Goal: Transaction & Acquisition: Book appointment/travel/reservation

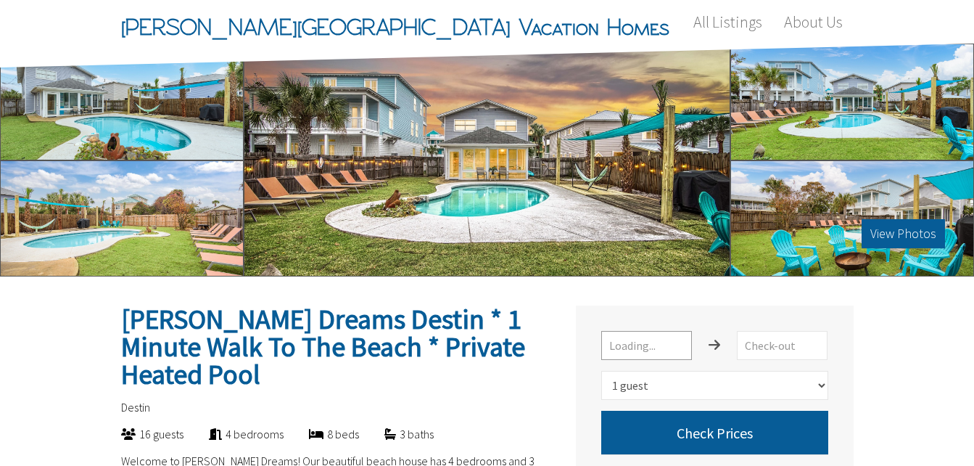
select select "1"
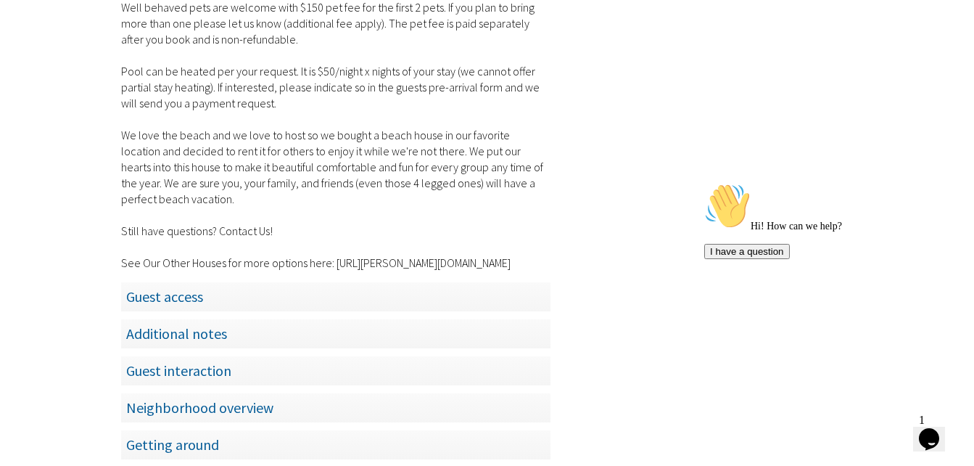
scroll to position [2534, 0]
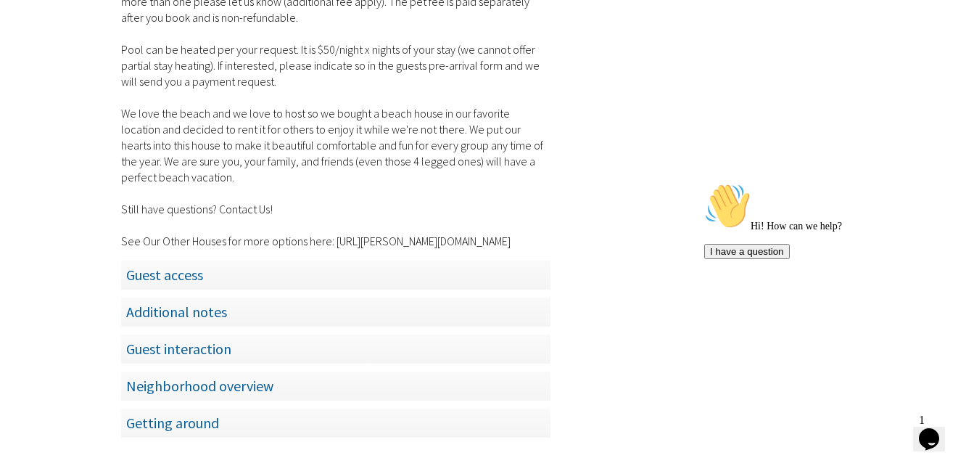
click at [176, 260] on span "Guest access" at bounding box center [335, 275] width 429 height 30
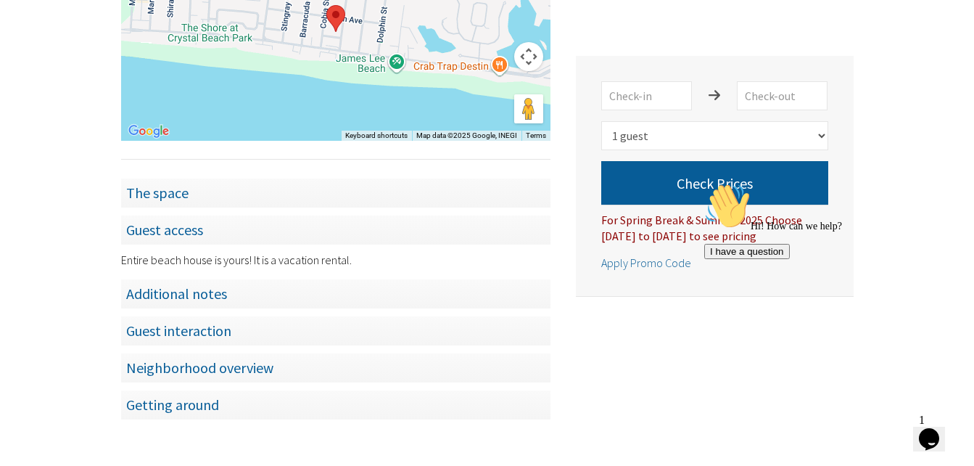
scroll to position [1175, 0]
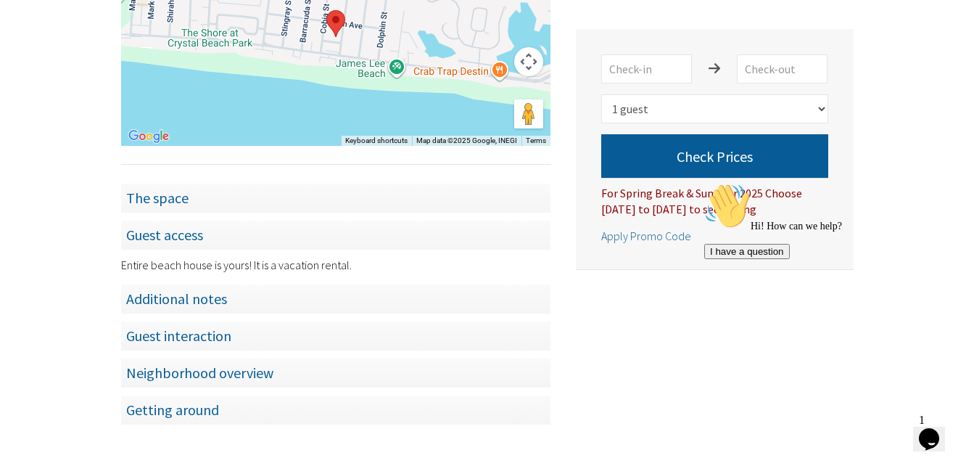
click at [204, 284] on span "Additional notes" at bounding box center [335, 299] width 429 height 30
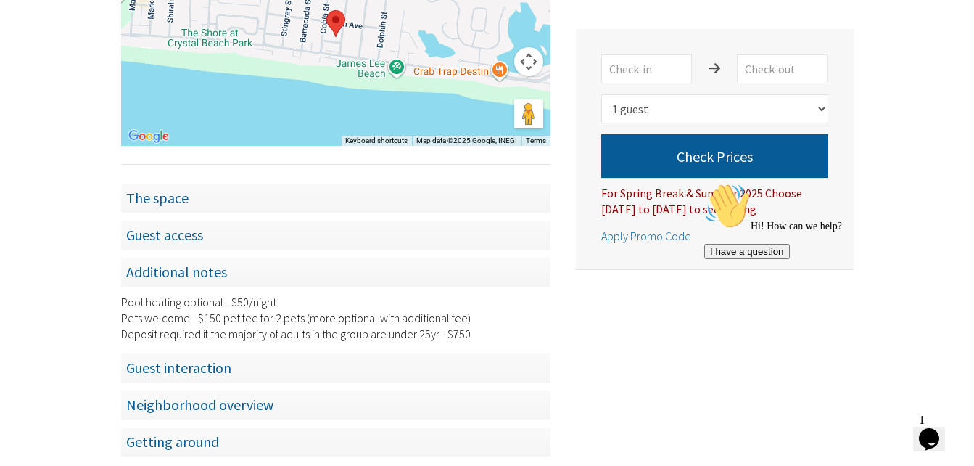
click at [220, 352] on span "Guest interaction" at bounding box center [335, 367] width 429 height 30
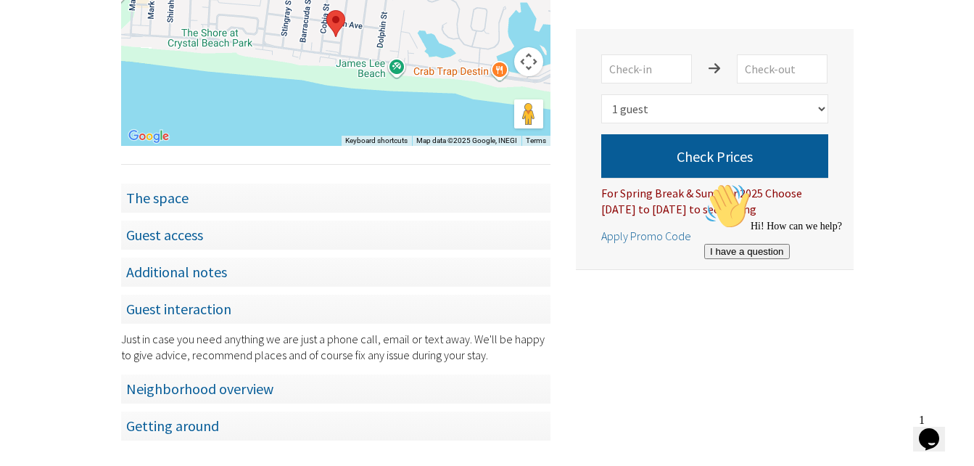
click at [225, 373] on span "Neighborhood overview" at bounding box center [335, 388] width 429 height 30
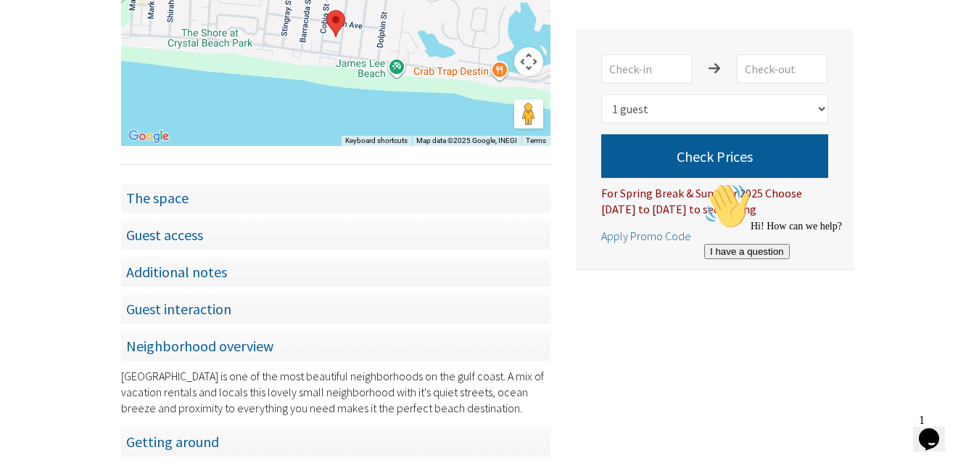
click at [174, 183] on span "The space" at bounding box center [335, 198] width 429 height 30
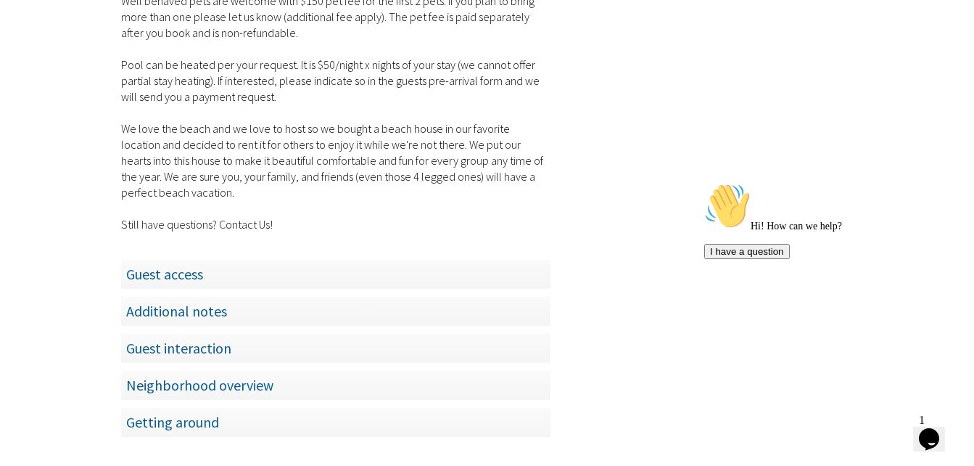
scroll to position [2557, 0]
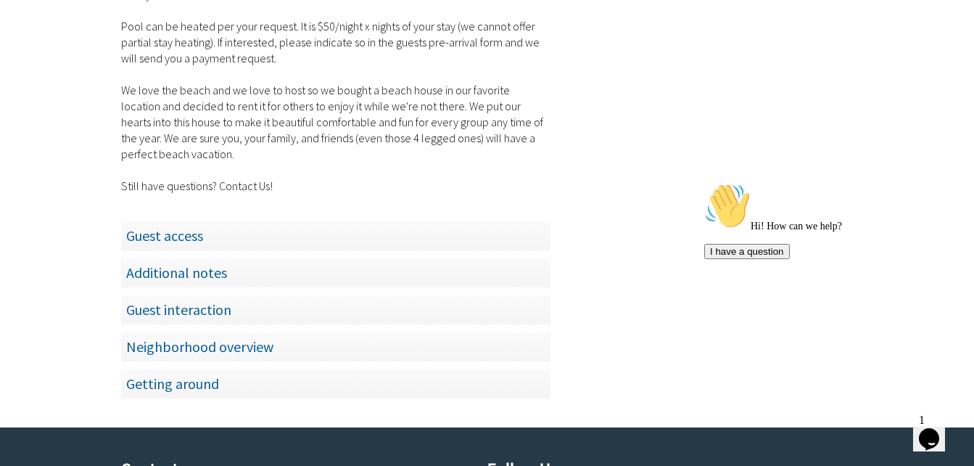
click at [194, 368] on span "Getting around" at bounding box center [335, 383] width 429 height 30
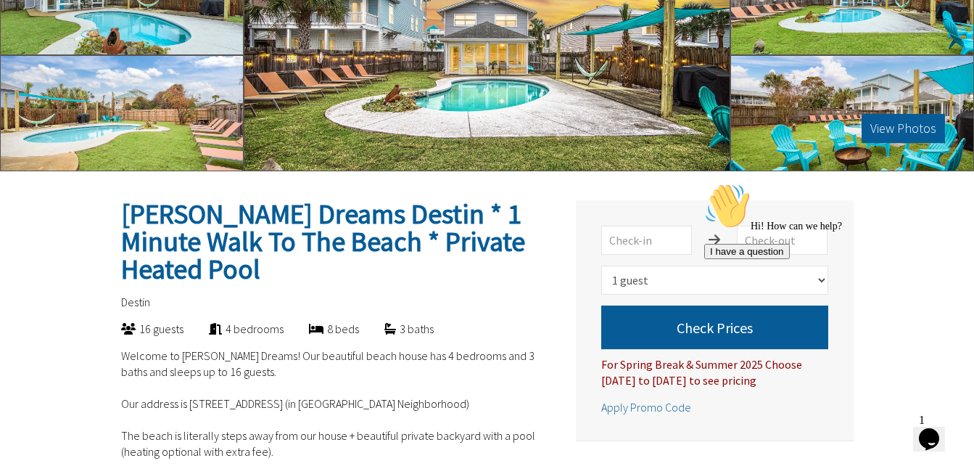
scroll to position [110, 0]
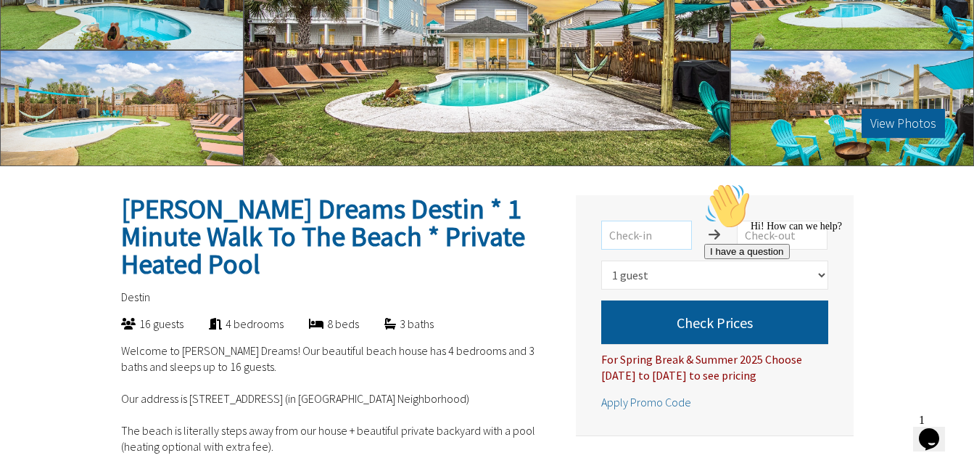
click at [648, 240] on input "text" at bounding box center [646, 234] width 91 height 29
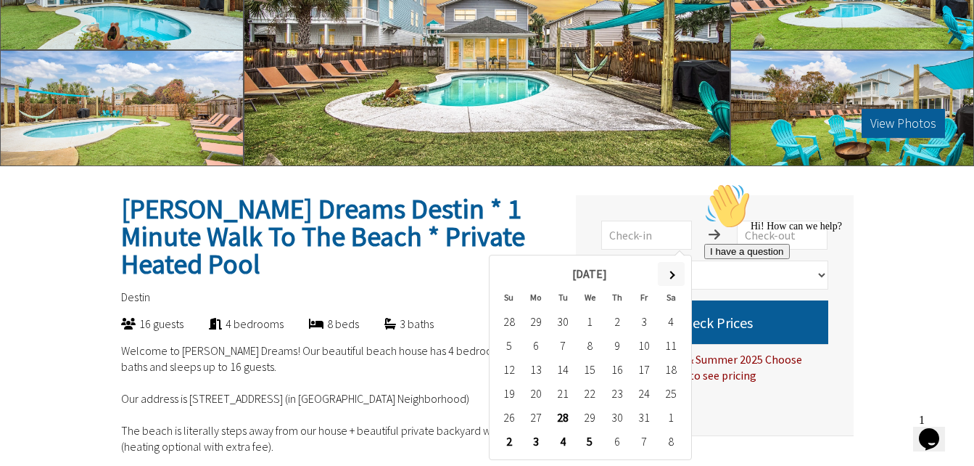
click at [666, 273] on th at bounding box center [671, 274] width 27 height 24
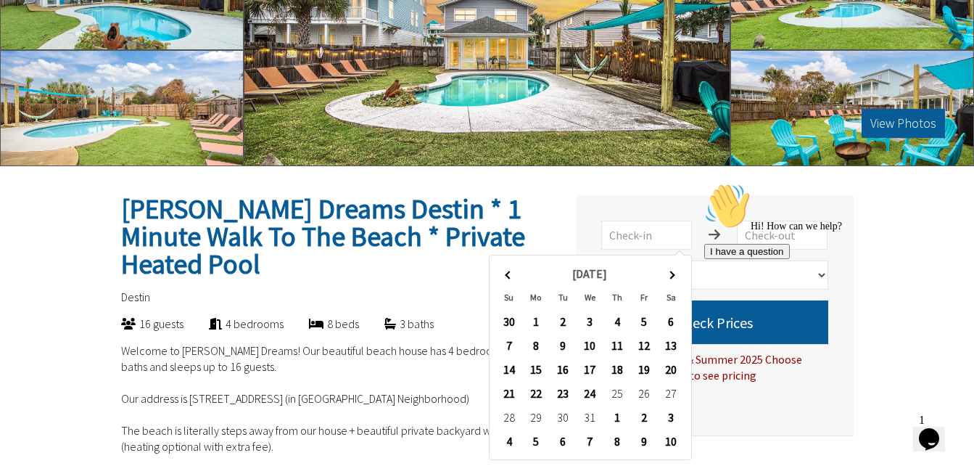
click at [666, 273] on th at bounding box center [671, 274] width 27 height 24
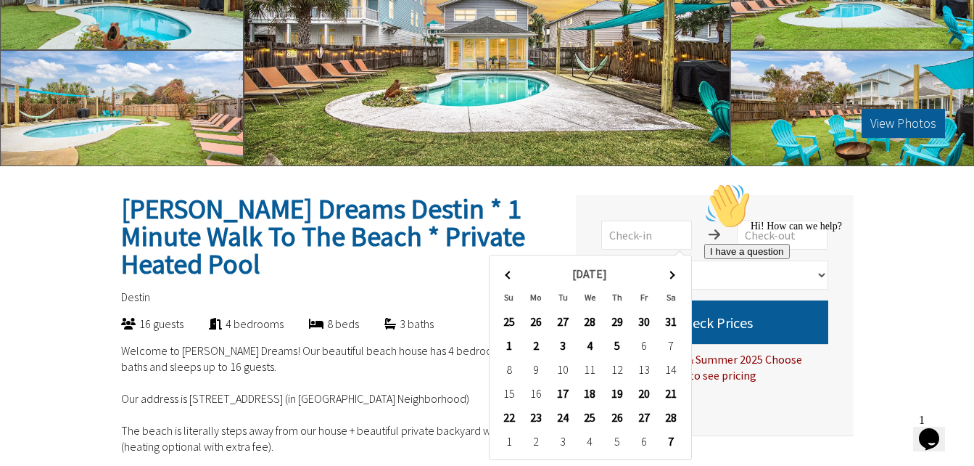
click at [666, 273] on th at bounding box center [671, 274] width 27 height 24
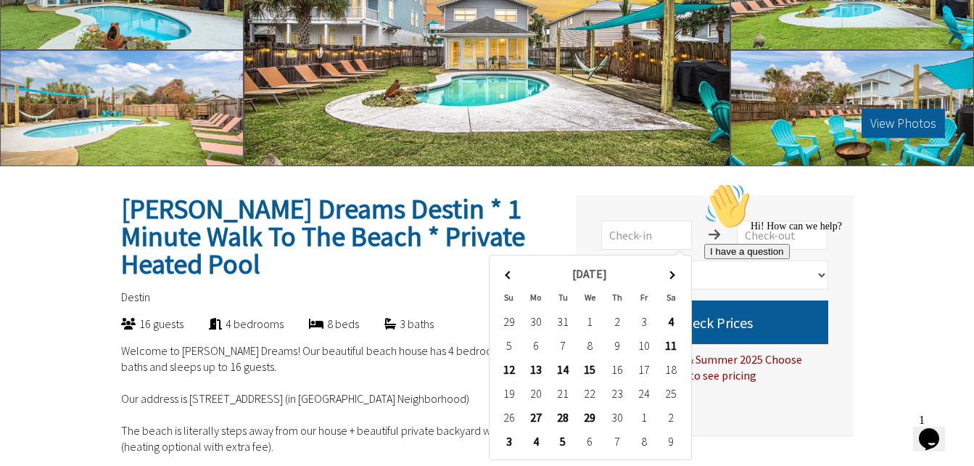
click at [872, 207] on div "Hi! How can we help? I have a question" at bounding box center [834, 221] width 261 height 76
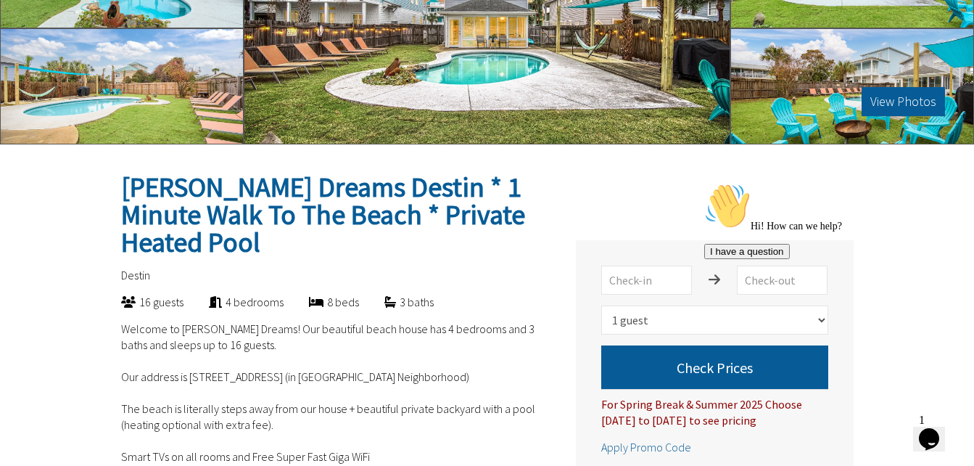
scroll to position [94, 0]
